Goal: Information Seeking & Learning: Learn about a topic

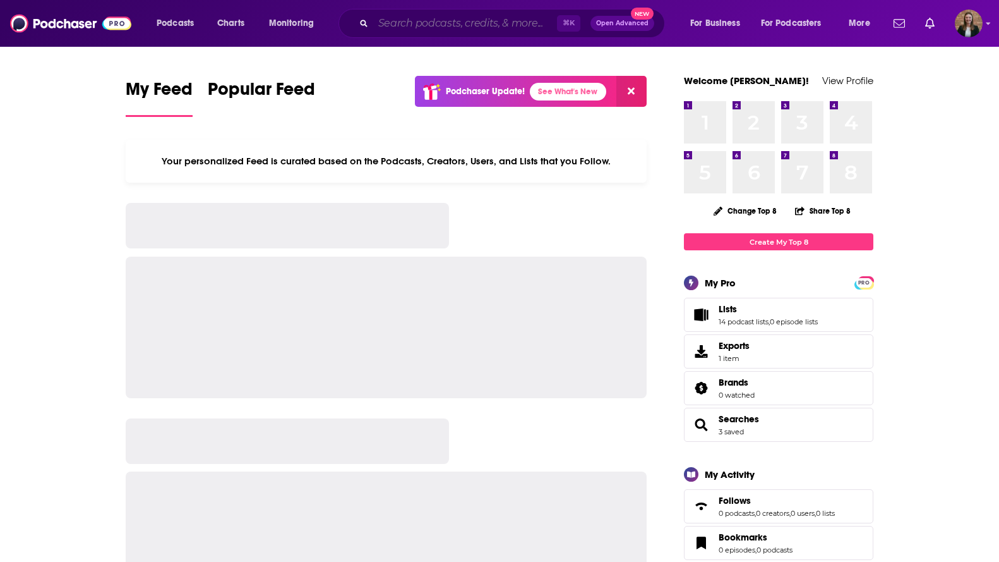
click at [442, 24] on input "Search podcasts, credits, & more..." at bounding box center [465, 23] width 184 height 20
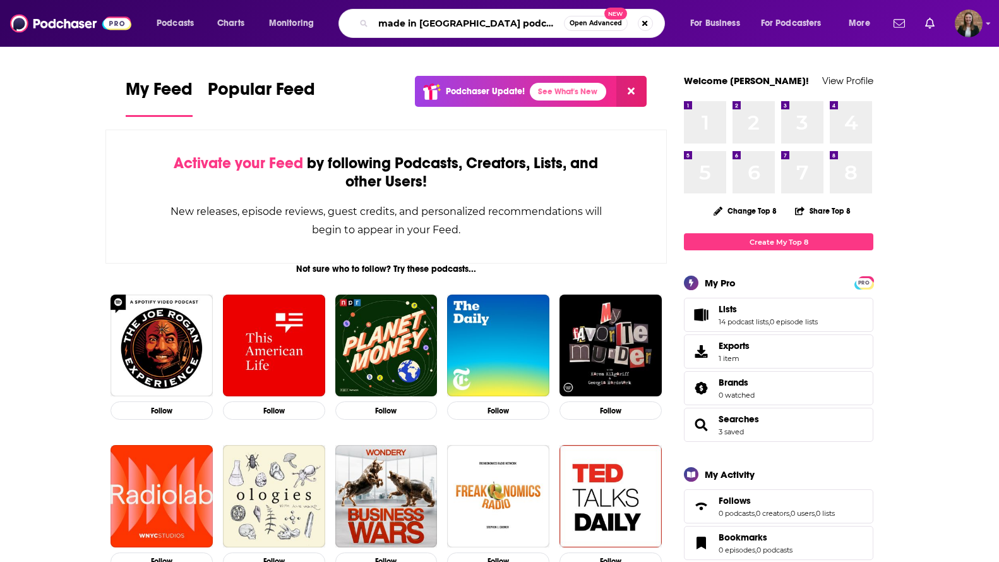
type input "made in [GEOGRAPHIC_DATA] podcast"
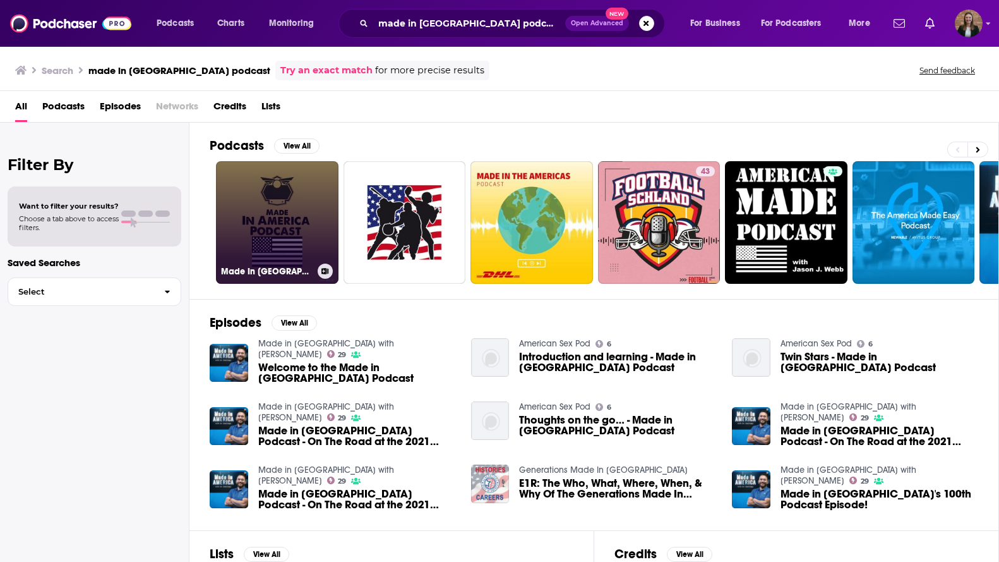
click at [303, 183] on link "Made In [GEOGRAPHIC_DATA] Podcast" at bounding box center [277, 222] width 123 height 123
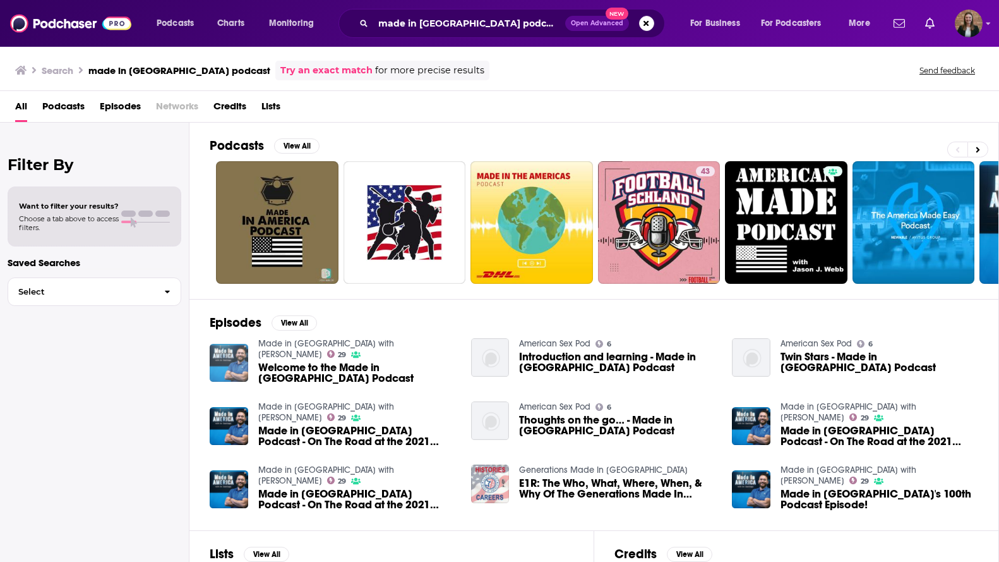
click at [241, 350] on img "Welcome to the Made in America Podcast" at bounding box center [229, 363] width 39 height 39
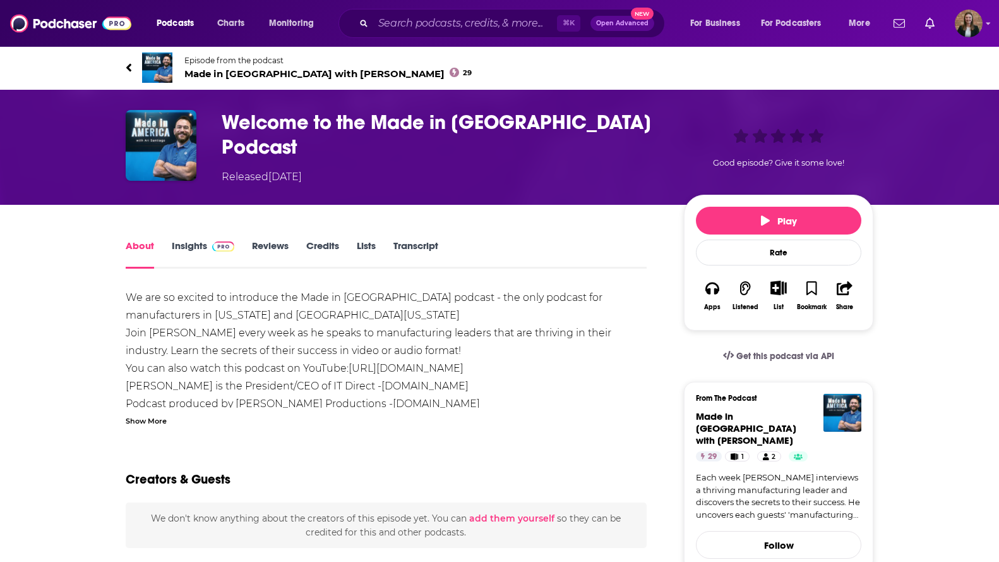
click at [204, 248] on link "Insights" at bounding box center [203, 253] width 63 height 29
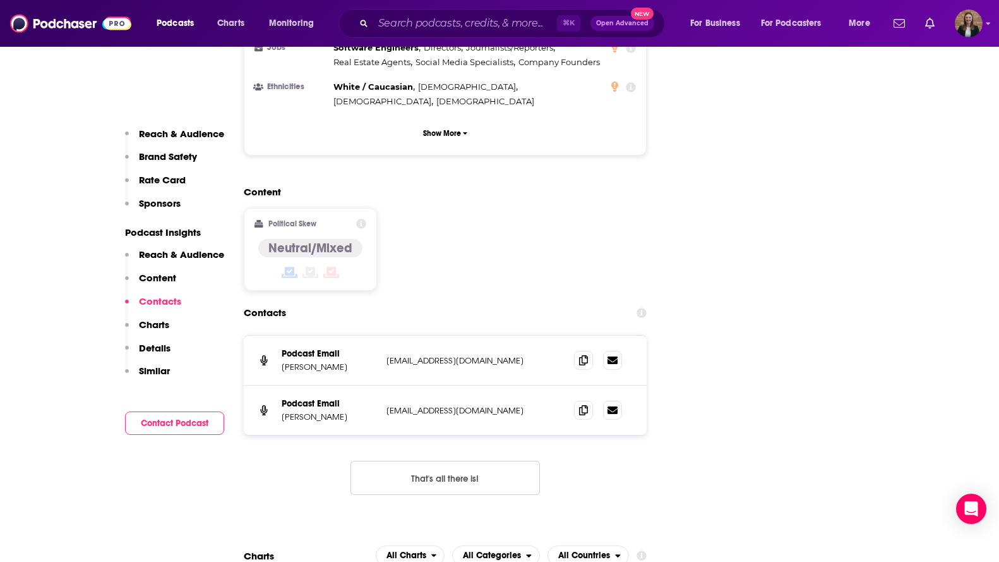
scroll to position [1537, 0]
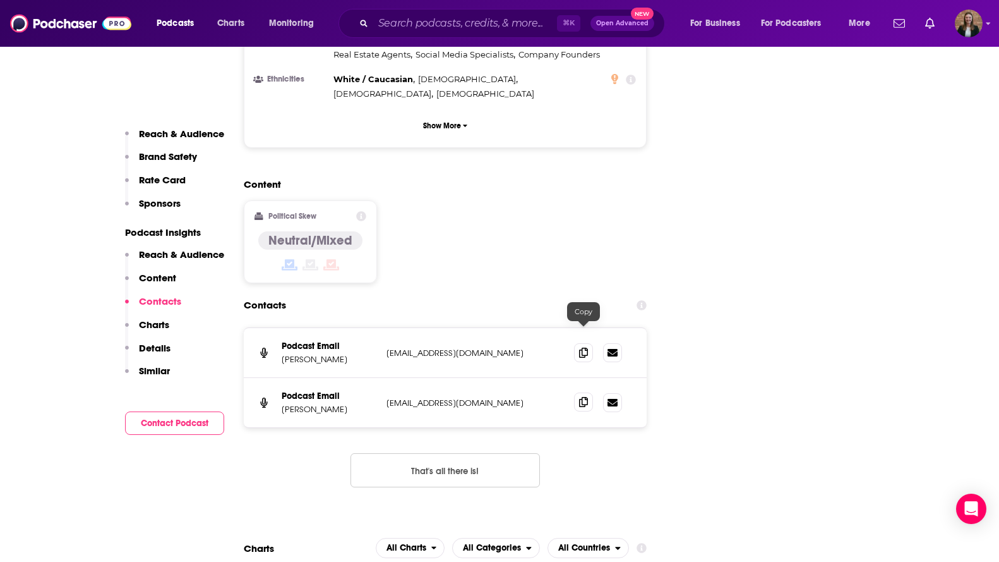
click at [584, 397] on icon at bounding box center [583, 402] width 9 height 10
click at [389, 21] on input "Search podcasts, credits, & more..." at bounding box center [465, 23] width 184 height 20
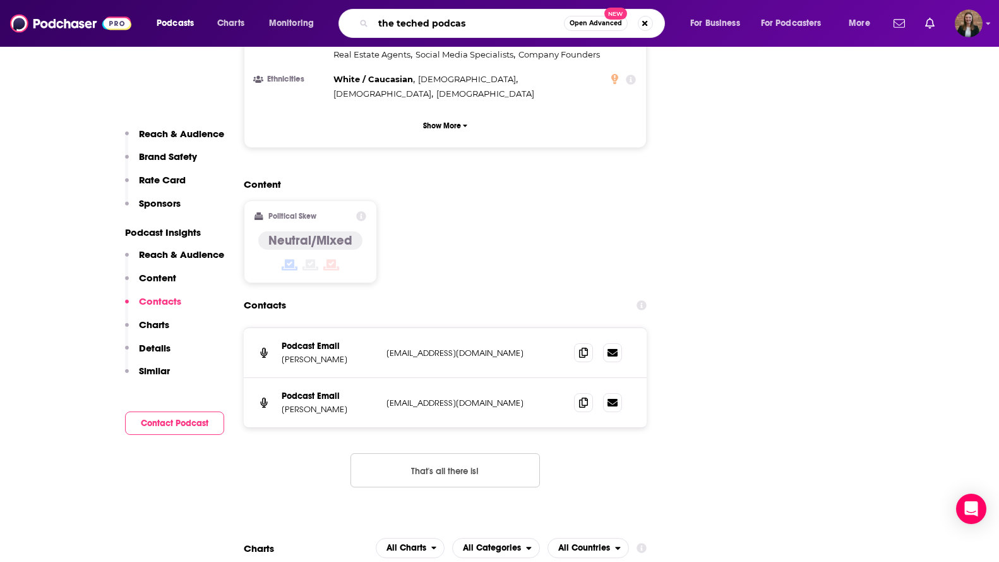
type input "the teched podcast"
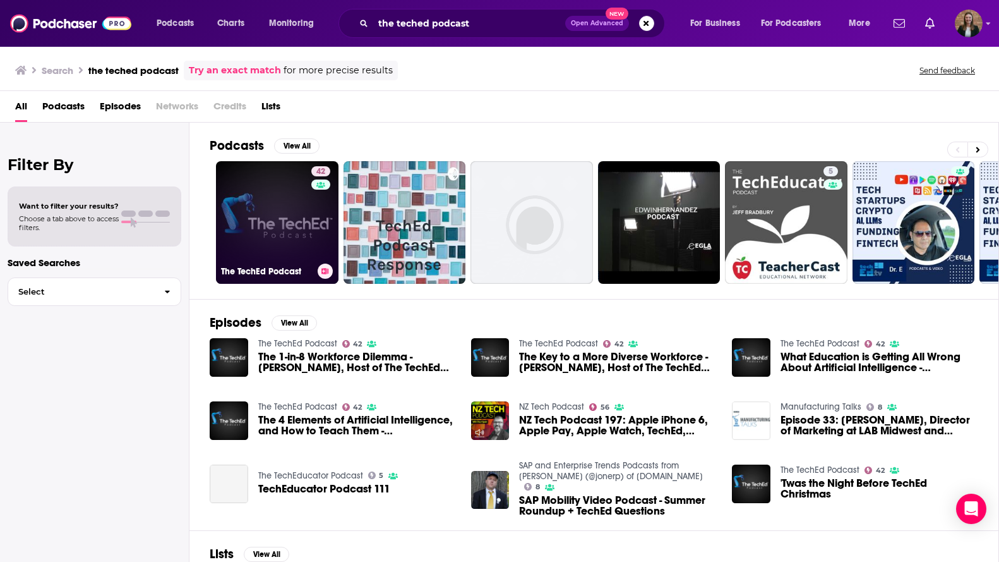
click at [247, 233] on link "42 The TechEd Podcast" at bounding box center [277, 222] width 123 height 123
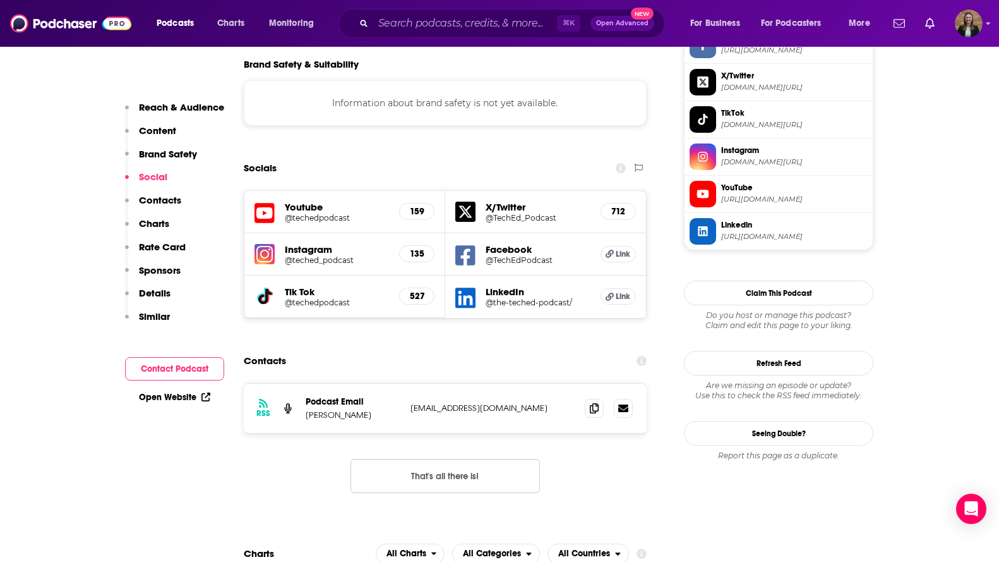
scroll to position [1149, 0]
